Goal: Task Accomplishment & Management: Manage account settings

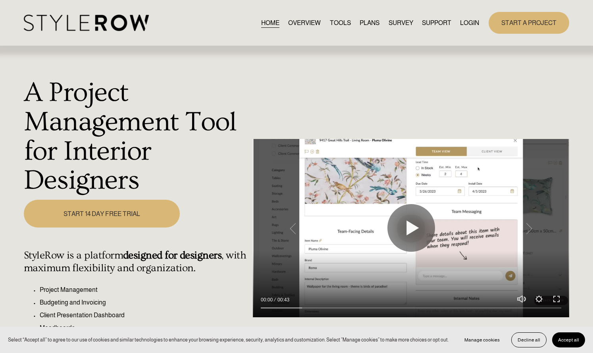
click at [463, 23] on link "LOGIN" at bounding box center [469, 22] width 19 height 11
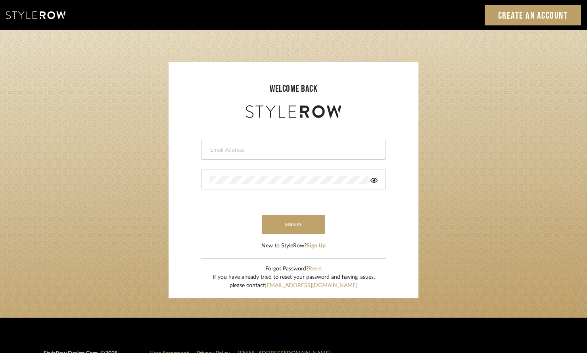
click at [337, 153] on div at bounding box center [293, 150] width 185 height 20
type input "aaron@hahnsellestudio.com"
click at [298, 224] on button "sign in" at bounding box center [293, 224] width 63 height 19
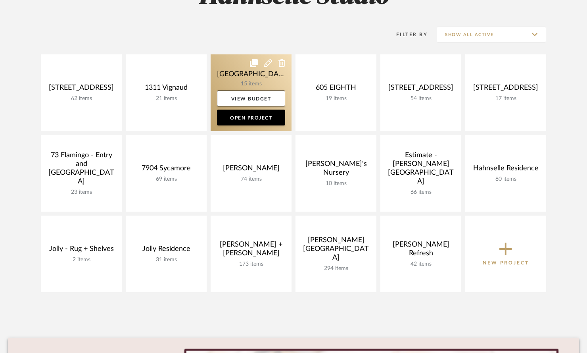
scroll to position [144, 0]
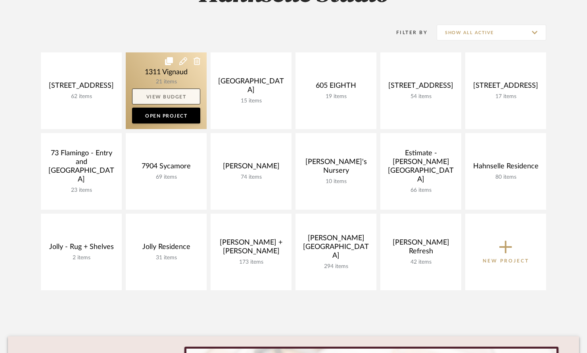
click at [154, 94] on link "View Budget" at bounding box center [166, 96] width 68 height 16
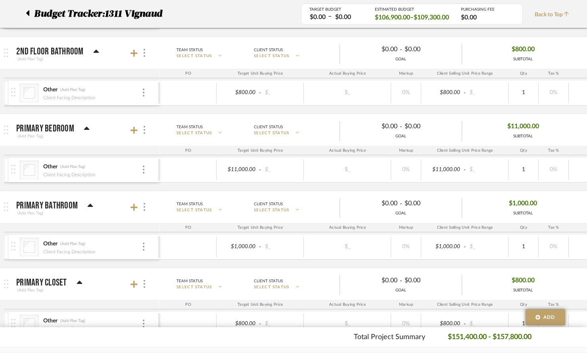
scroll to position [1120, 0]
click at [518, 203] on span "$1,000.00" at bounding box center [523, 203] width 28 height 12
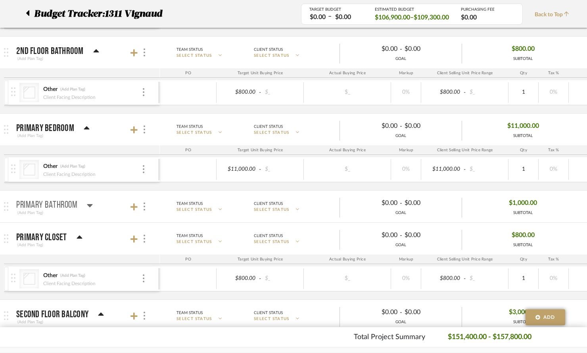
click at [90, 206] on icon at bounding box center [90, 205] width 6 height 3
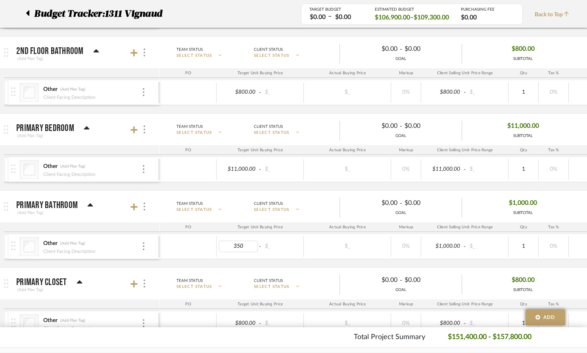
type input "3500"
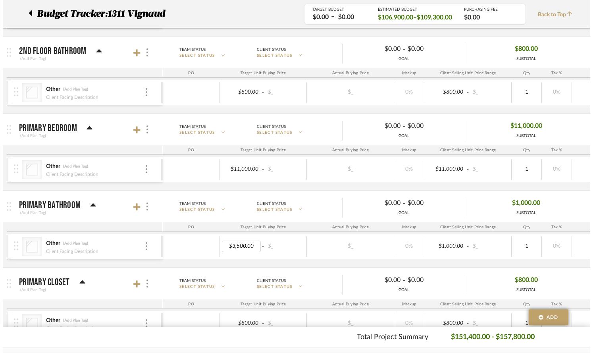
scroll to position [0, 0]
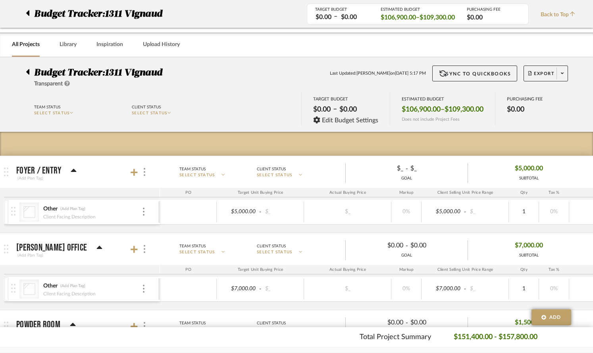
click at [291, 266] on body "Chrome Web Clipper Import Pinterest Support All Projects Library Inspiration Up…" at bounding box center [296, 176] width 593 height 353
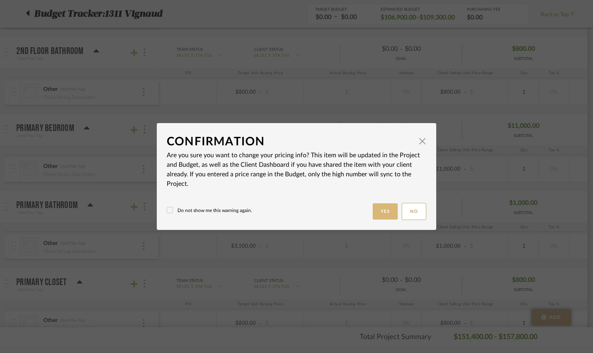
click at [384, 211] on button "Yes" at bounding box center [385, 211] width 25 height 16
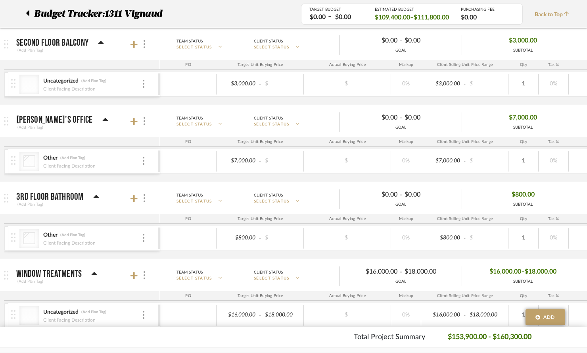
scroll to position [1435, 0]
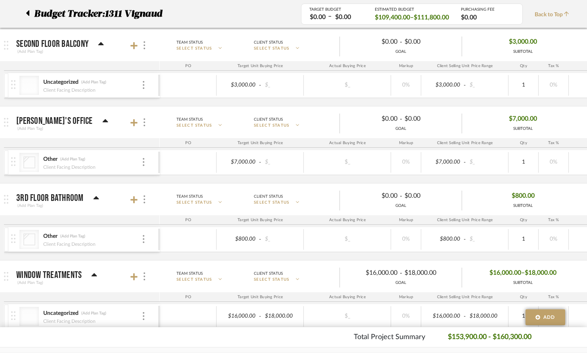
click at [517, 117] on span "$7,000.00" at bounding box center [523, 119] width 28 height 12
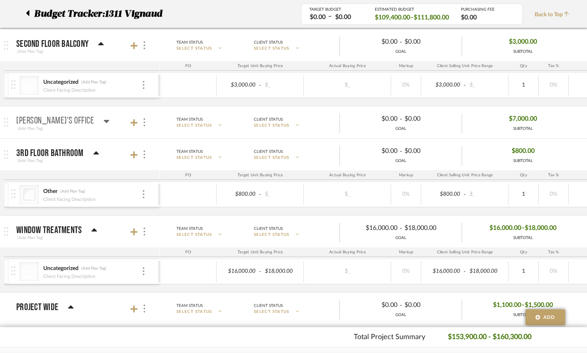
click at [517, 117] on span "$7,000.00" at bounding box center [523, 119] width 28 height 12
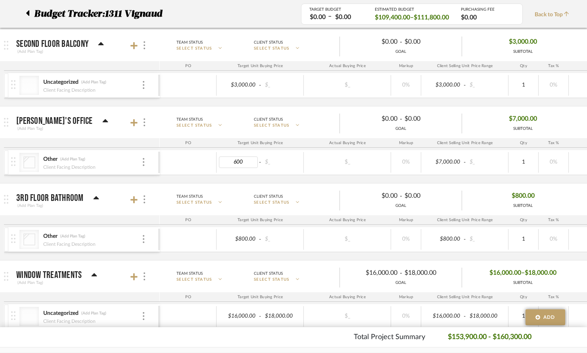
type input "6000"
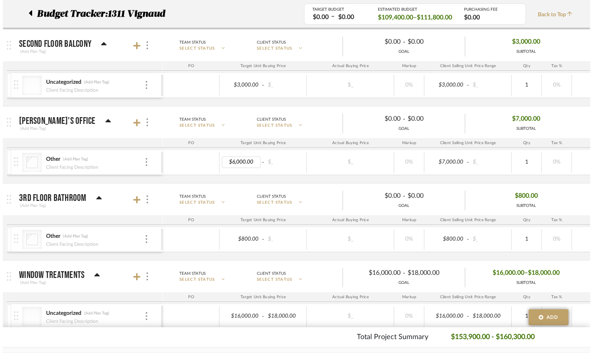
scroll to position [0, 0]
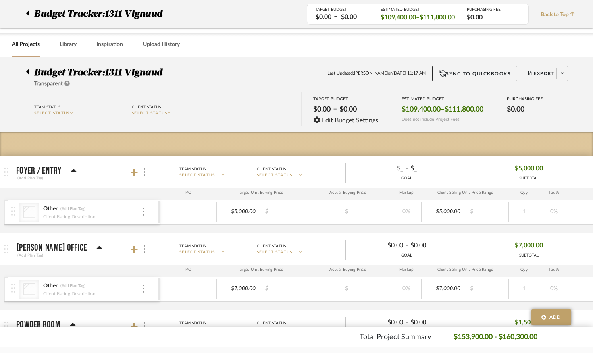
click at [295, 179] on body "Chrome Web Clipper Import Pinterest Support All Projects Library Inspiration Up…" at bounding box center [296, 176] width 593 height 353
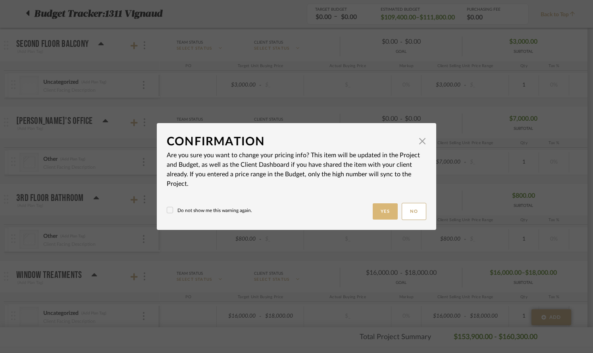
click at [378, 211] on button "Yes" at bounding box center [385, 211] width 25 height 16
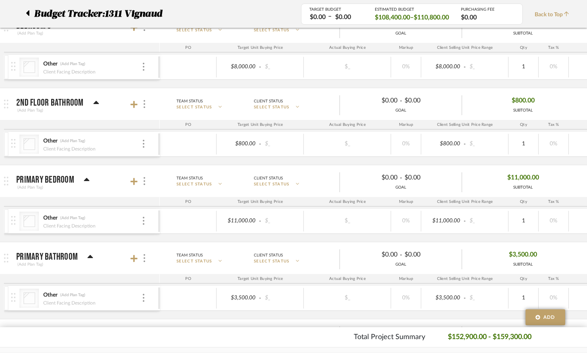
scroll to position [1069, 0]
click at [513, 176] on span "$11,000.00" at bounding box center [523, 177] width 32 height 12
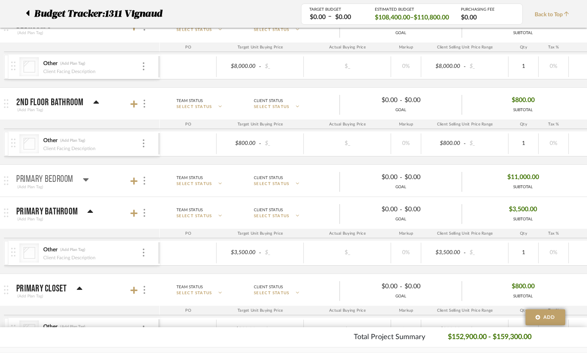
click at [513, 176] on span "$11,000.00" at bounding box center [523, 177] width 32 height 12
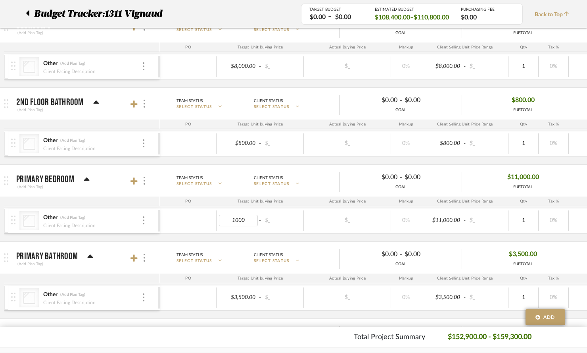
type input "10000"
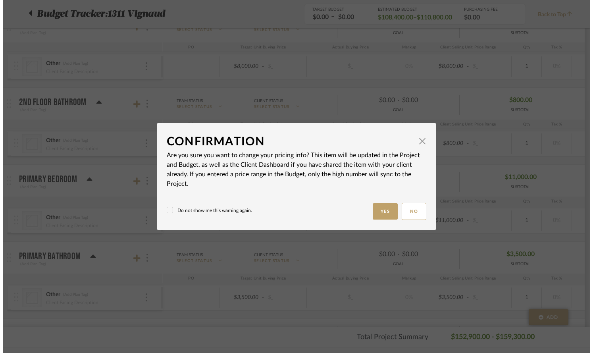
scroll to position [0, 0]
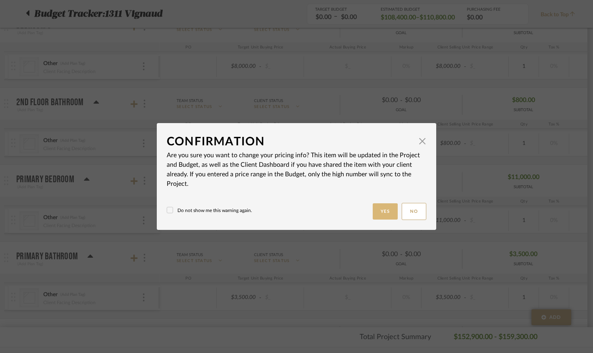
click at [375, 216] on button "Yes" at bounding box center [385, 211] width 25 height 16
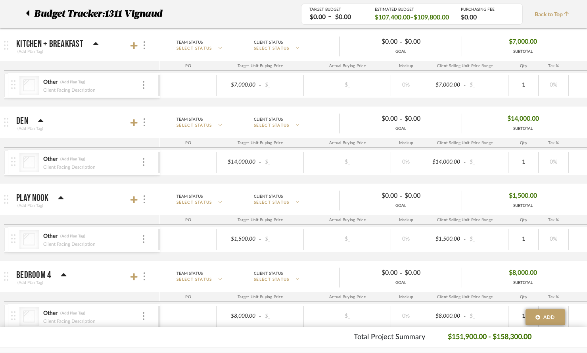
scroll to position [664, 0]
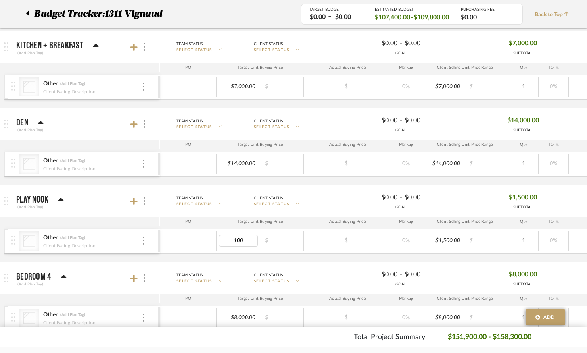
type input "1000"
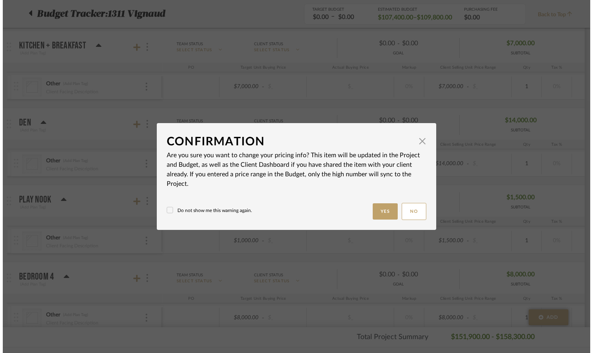
scroll to position [0, 0]
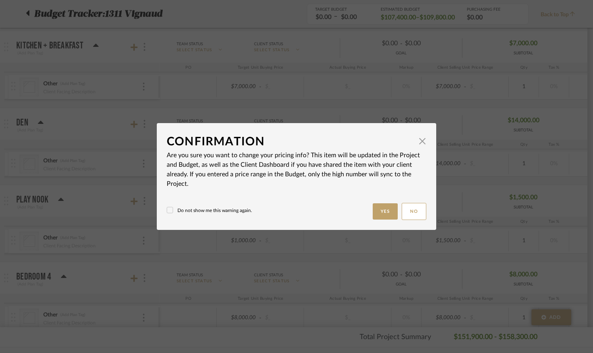
click at [381, 207] on button "Yes" at bounding box center [385, 211] width 25 height 16
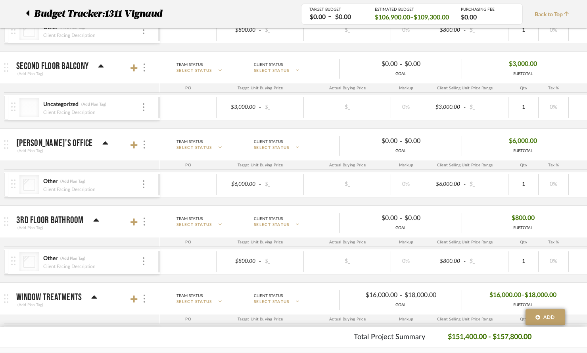
scroll to position [1405, 0]
